Goal: Use online tool/utility: Utilize a website feature to perform a specific function

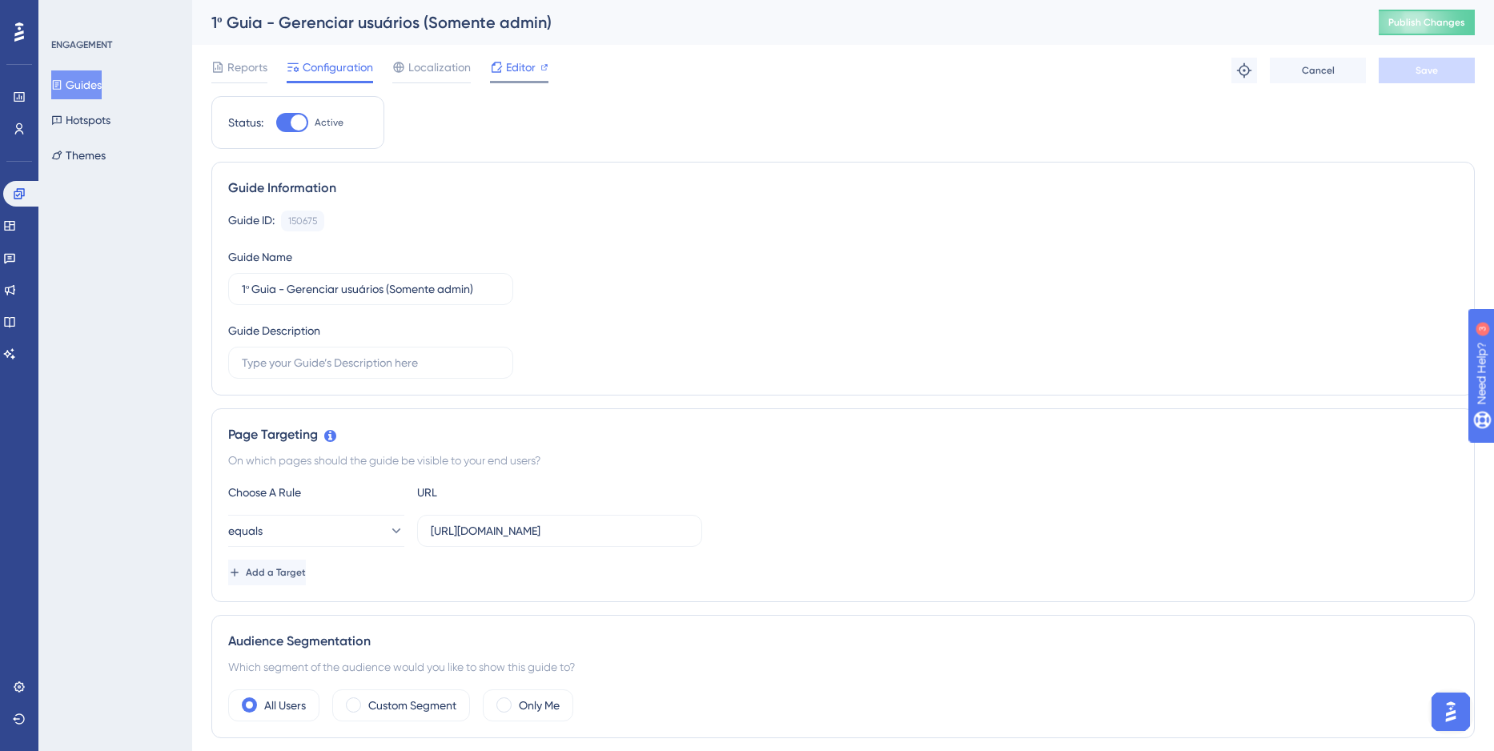
click at [523, 74] on span "Editor" at bounding box center [521, 67] width 30 height 19
click at [313, 215] on div "150675" at bounding box center [302, 221] width 29 height 13
drag, startPoint x: 582, startPoint y: 536, endPoint x: 851, endPoint y: 537, distance: 269.0
click at [851, 537] on div "equals https://localhost.assertivasolucoes.com.br/grupos-e-usuarios/perfis-de-a…" at bounding box center [843, 531] width 1230 height 32
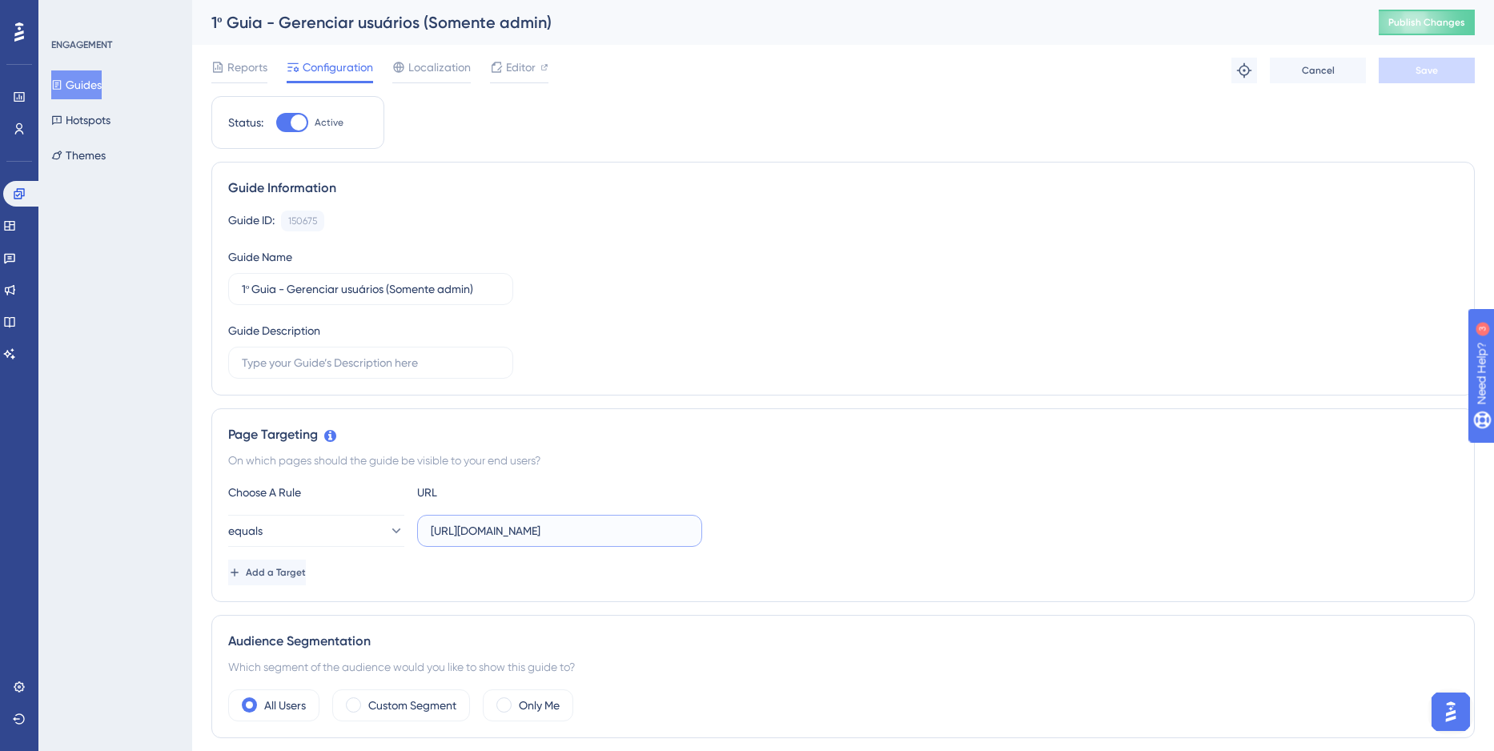
click at [637, 537] on input "[URL][DOMAIN_NAME]" at bounding box center [560, 531] width 258 height 18
click at [536, 73] on div "Editor" at bounding box center [519, 67] width 58 height 19
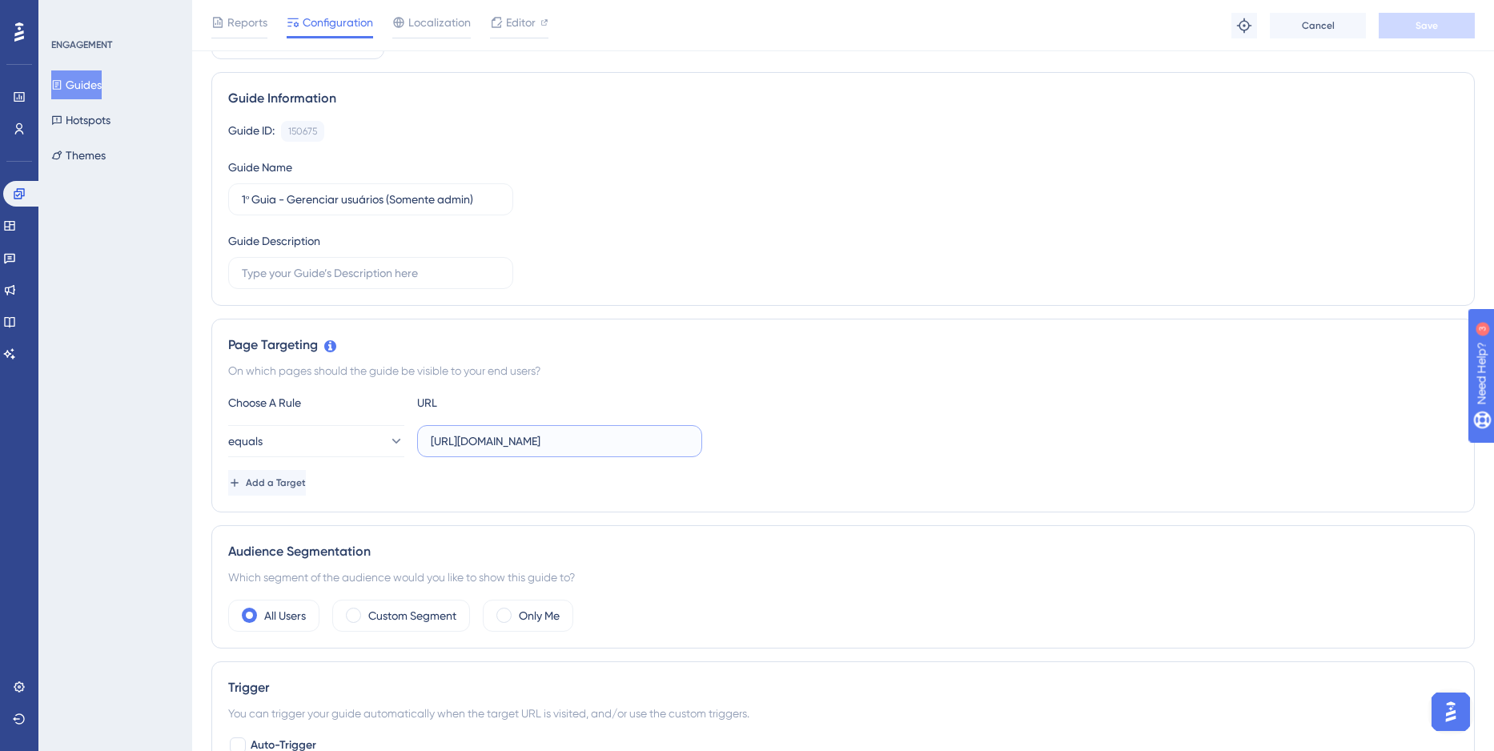
drag, startPoint x: 633, startPoint y: 437, endPoint x: 859, endPoint y: 445, distance: 225.9
click at [859, 445] on div "equals https://localhost.assertivasolucoes.com.br/grupos-e-usuarios/perfis-de-a…" at bounding box center [843, 441] width 1230 height 32
drag, startPoint x: 661, startPoint y: 445, endPoint x: 849, endPoint y: 442, distance: 187.3
click at [849, 442] on div "equals https://localhost.assertivasolucoes.com.br/grupos-e-usuarios/perfis-de-a…" at bounding box center [843, 441] width 1230 height 32
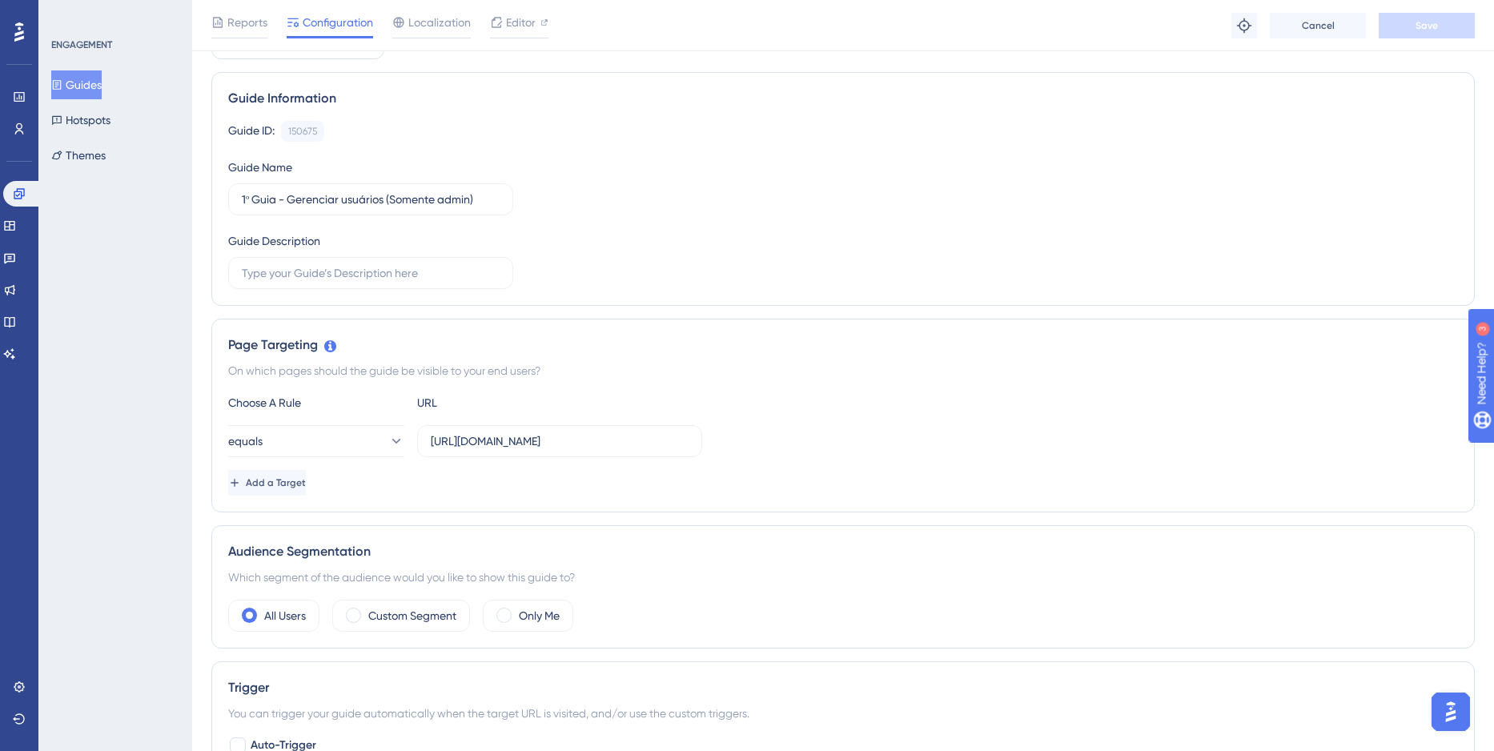
scroll to position [0, 0]
click at [849, 442] on div "equals https://localhost.assertivasolucoes.com.br/grupos-e-usuarios/perfis-de-a…" at bounding box center [843, 441] width 1230 height 32
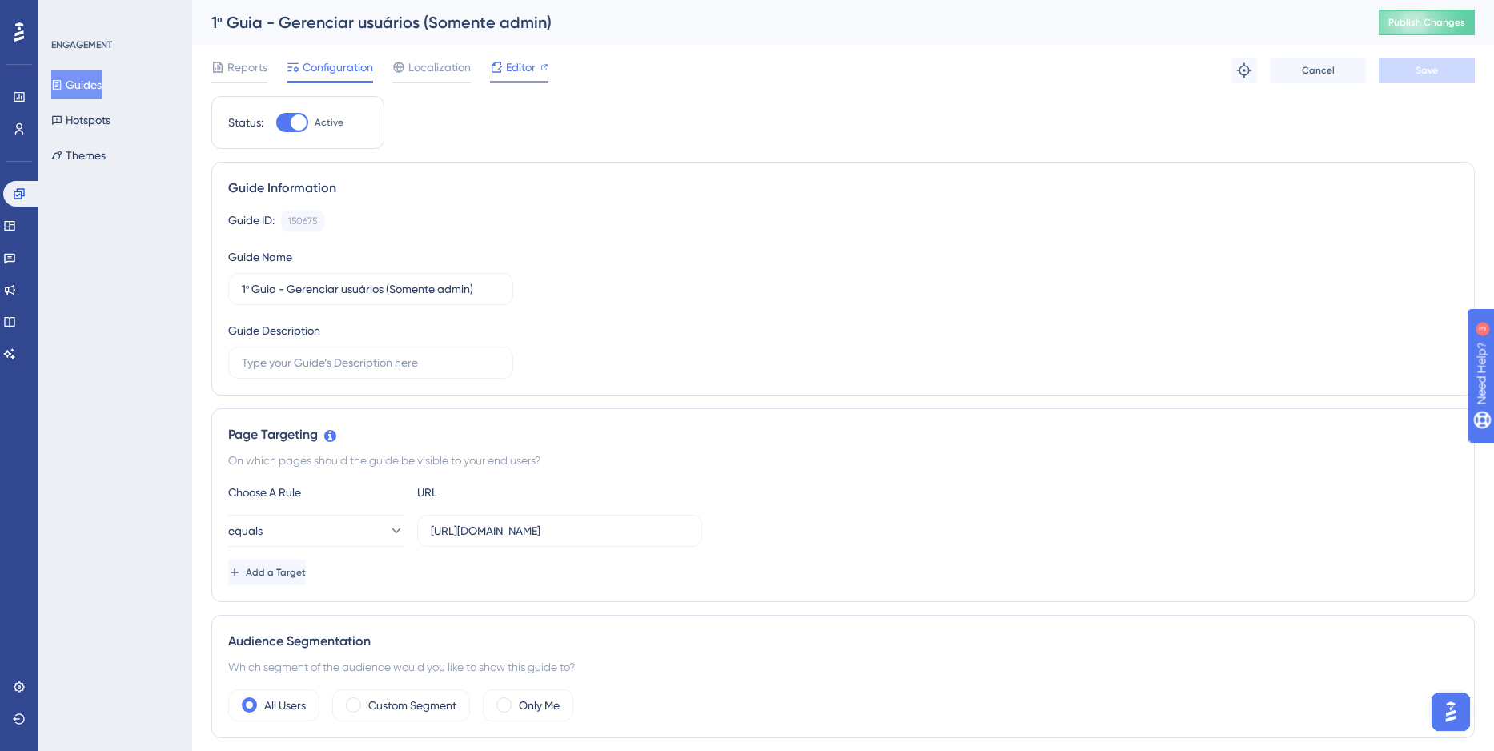
click at [532, 73] on span "Editor" at bounding box center [521, 67] width 30 height 19
click at [526, 74] on span "Editor" at bounding box center [521, 67] width 30 height 19
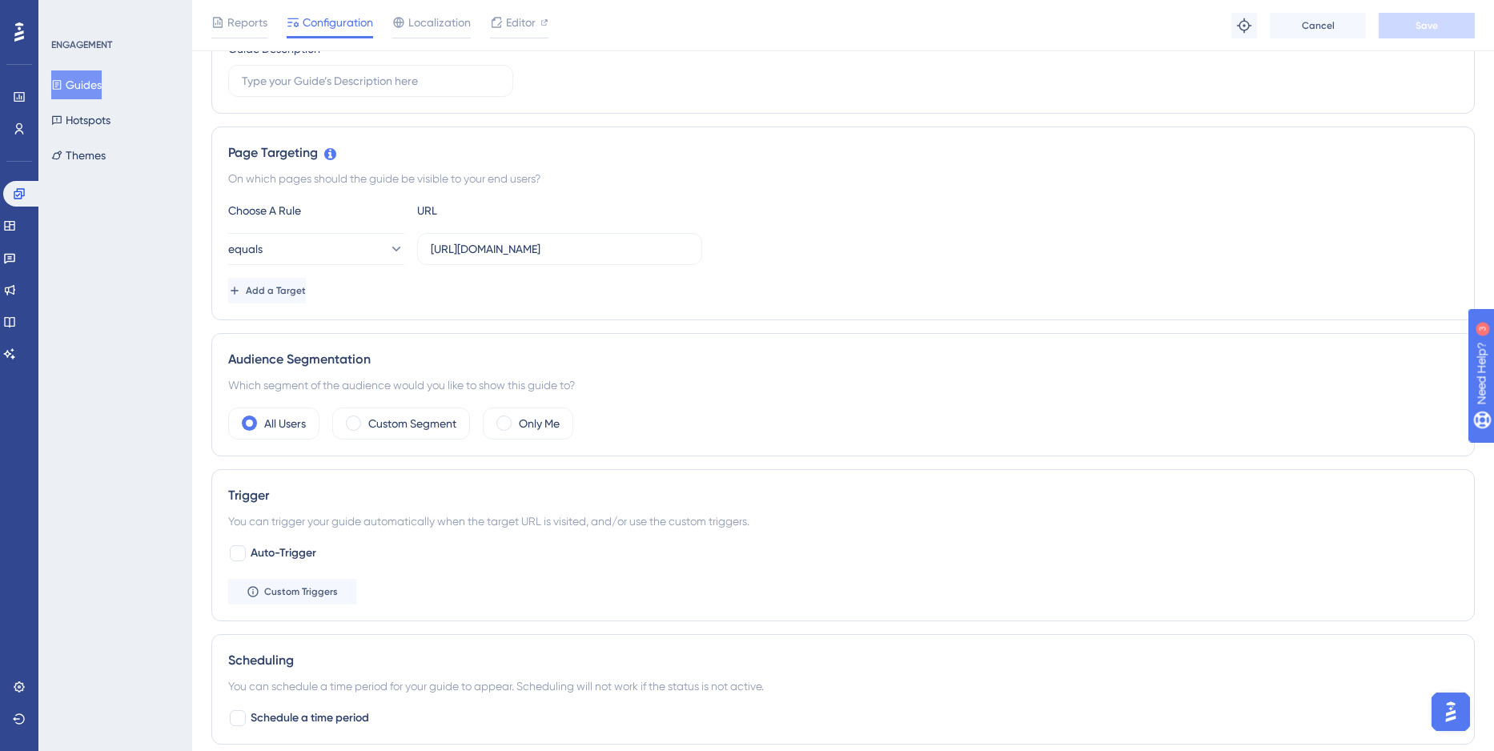
drag, startPoint x: 640, startPoint y: 238, endPoint x: 769, endPoint y: 241, distance: 128.9
click at [769, 241] on div "equals https://localhost.assertivasolucoes.com.br/grupos-e-usuarios/perfis-de-a…" at bounding box center [843, 249] width 1230 height 32
drag, startPoint x: 595, startPoint y: 239, endPoint x: 747, endPoint y: 245, distance: 152.2
click at [747, 245] on div "equals https://localhost.assertivasolucoes.com.br/grupos-e-usuarios/perfis-de-a…" at bounding box center [843, 249] width 1230 height 32
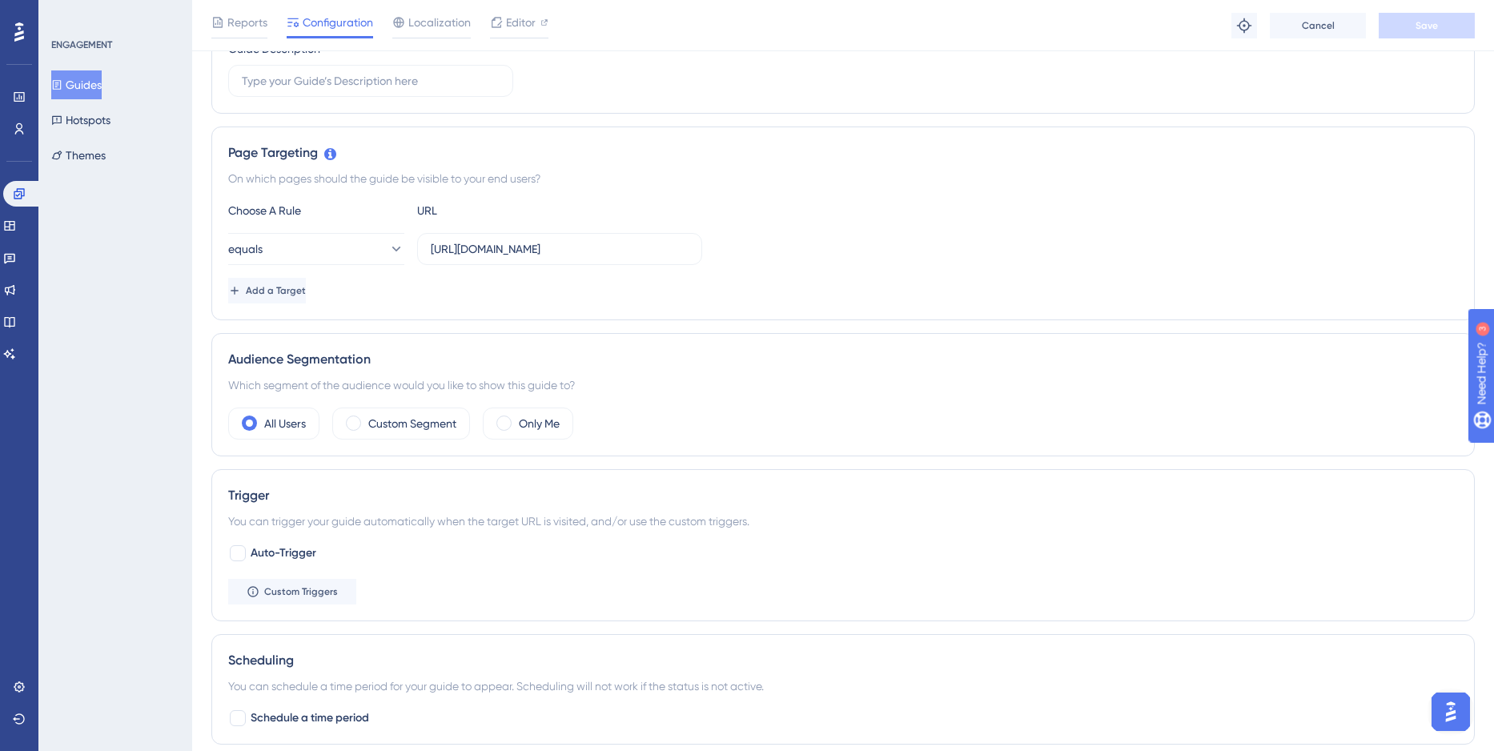
click at [809, 243] on div "equals https://localhost.assertivasolucoes.com.br/grupos-e-usuarios/perfis-de-a…" at bounding box center [843, 249] width 1230 height 32
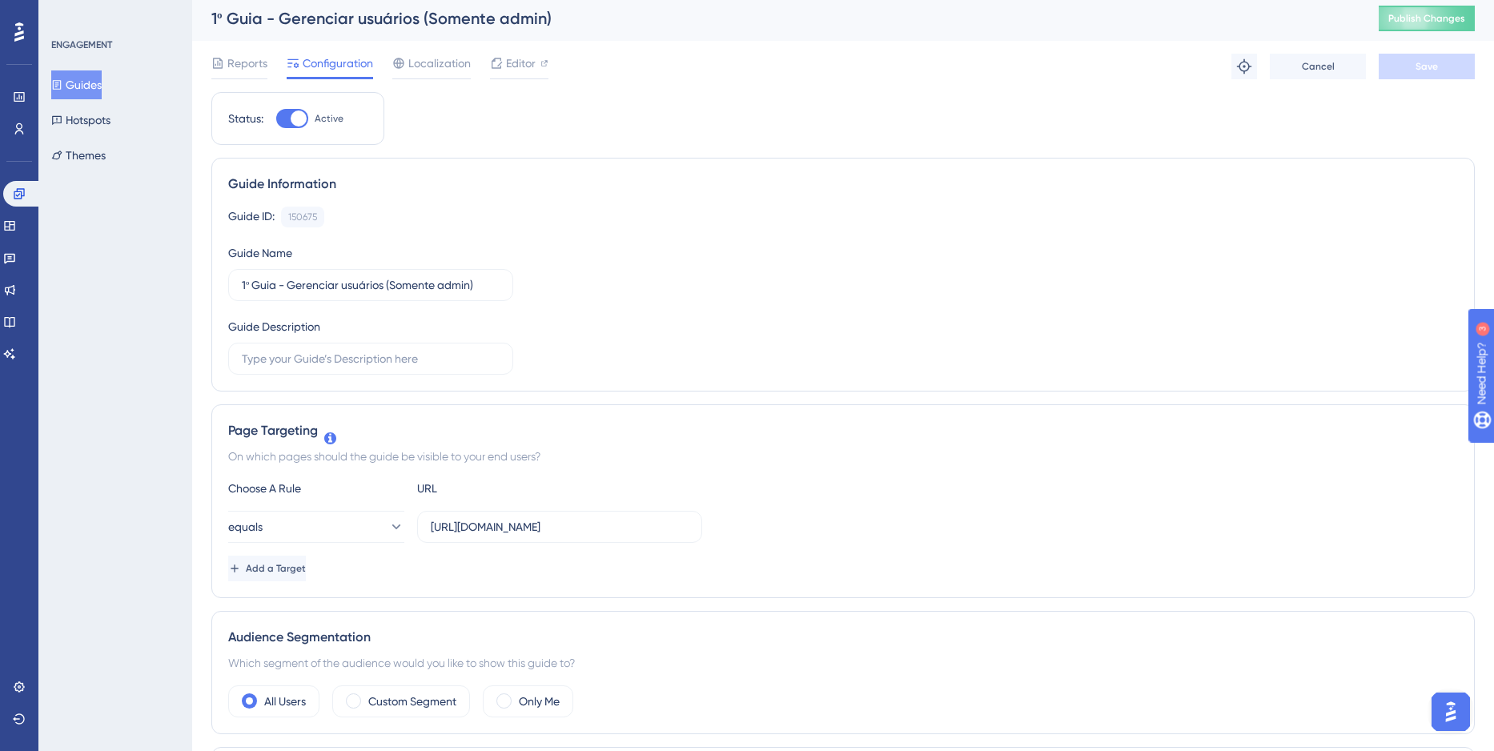
scroll to position [0, 0]
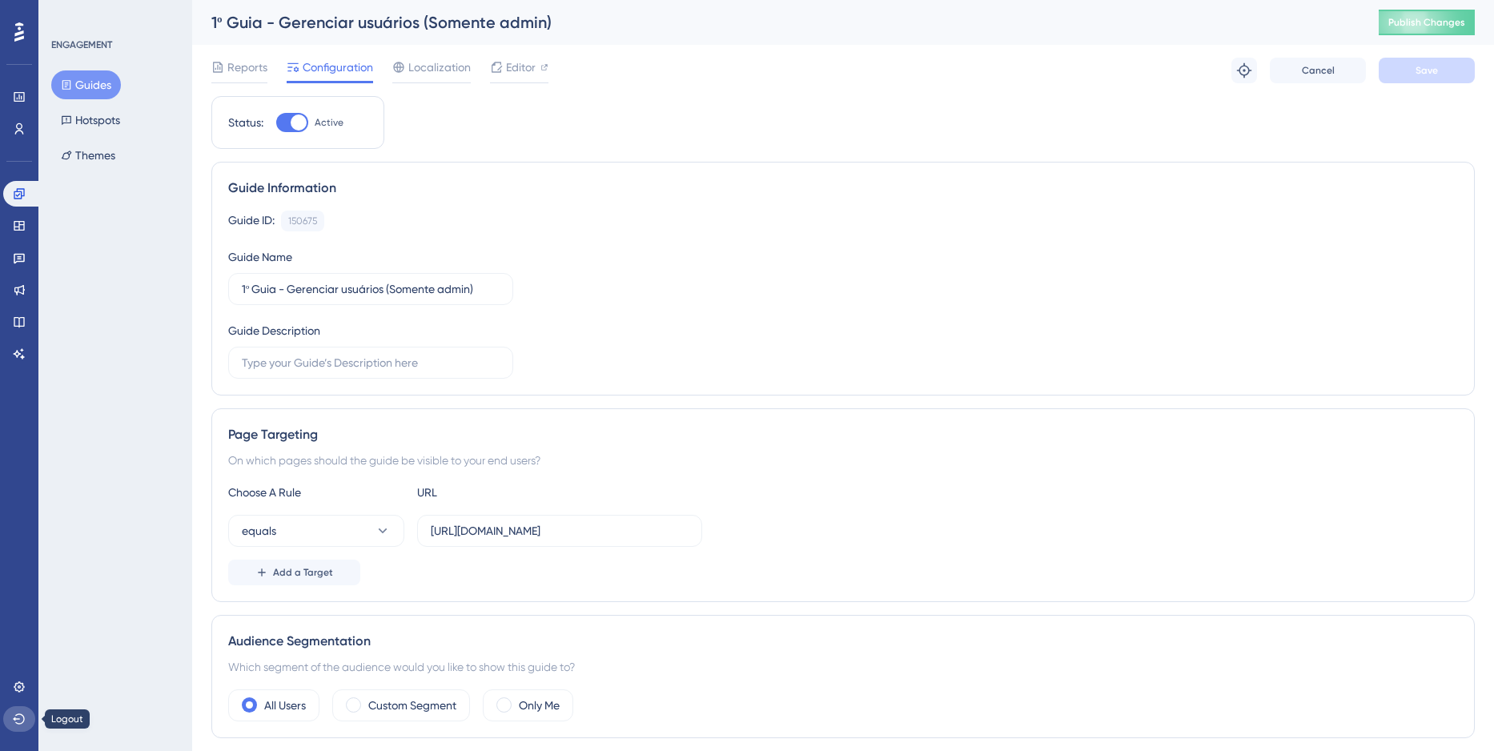
click at [23, 729] on button at bounding box center [19, 719] width 32 height 26
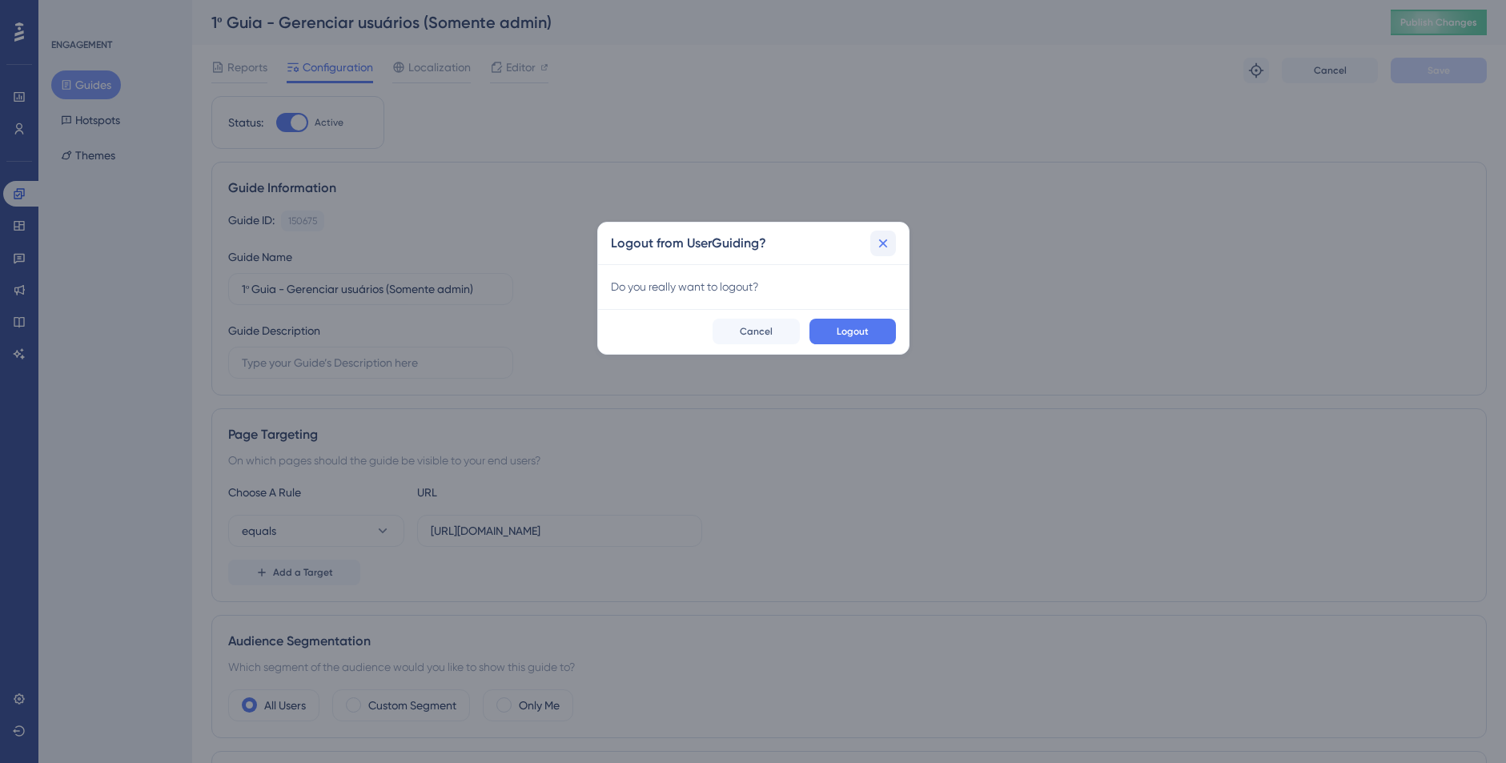
click at [878, 245] on icon at bounding box center [883, 243] width 16 height 16
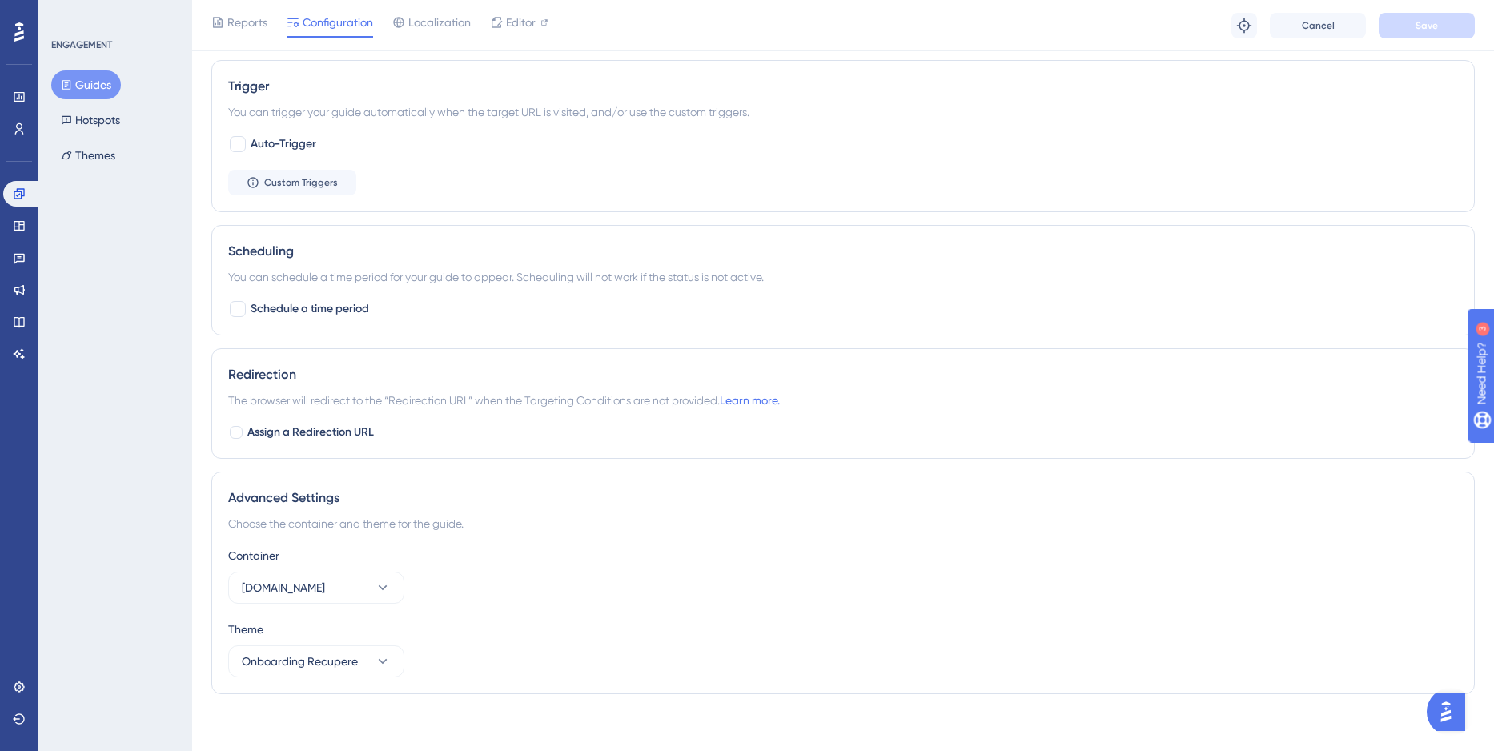
scroll to position [704, 0]
